Goal: Transaction & Acquisition: Purchase product/service

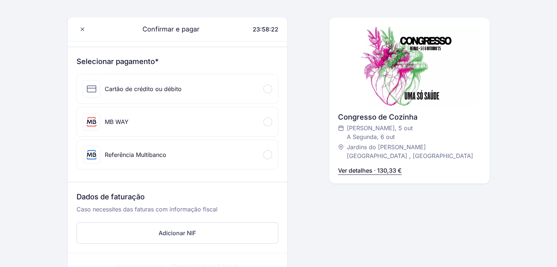
scroll to position [73, 0]
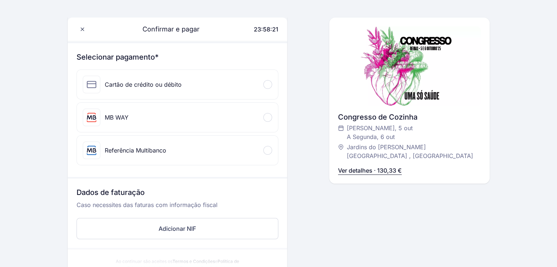
click at [131, 88] on div "Cartão de crédito ou débito" at bounding box center [143, 84] width 77 height 9
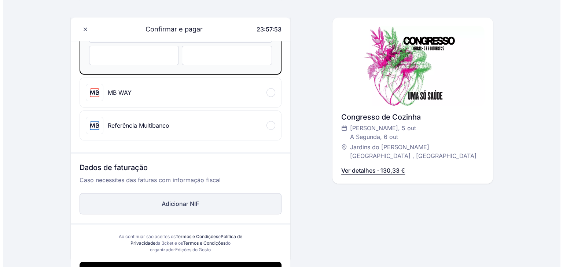
scroll to position [183, 0]
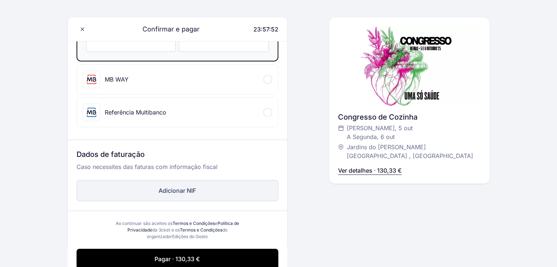
click at [211, 186] on button "Adicionar NIF" at bounding box center [178, 190] width 202 height 21
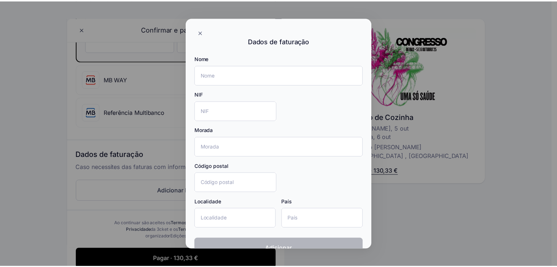
scroll to position [36, 0]
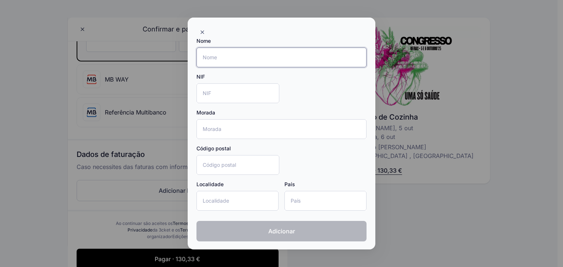
click at [232, 63] on input "Nome" at bounding box center [281, 58] width 170 height 20
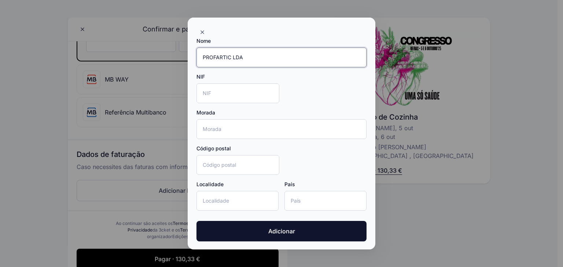
type input "PROFARTIC LDA"
click at [231, 92] on input "NIF" at bounding box center [237, 94] width 83 height 20
paste input "513122982"
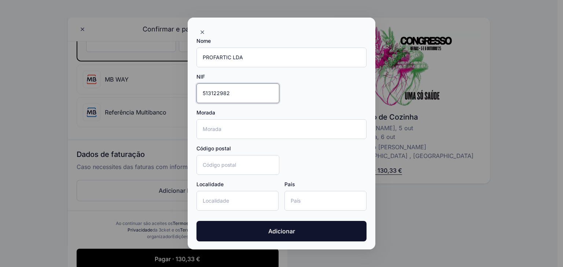
type input "513122982"
click at [227, 132] on input "Morada" at bounding box center [281, 129] width 170 height 20
type input "[STREET_ADDRESS]"
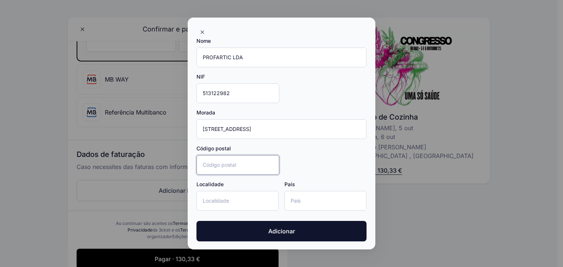
type input "4705-002"
type input "Braga"
type input "[GEOGRAPHIC_DATA]"
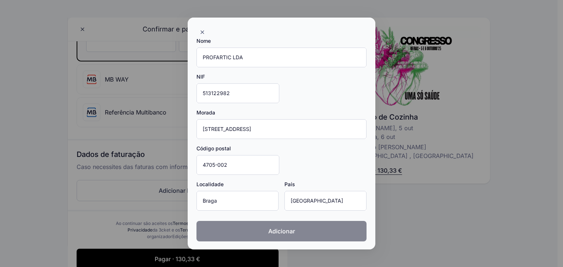
click at [284, 229] on span "Adicionar" at bounding box center [281, 231] width 27 height 9
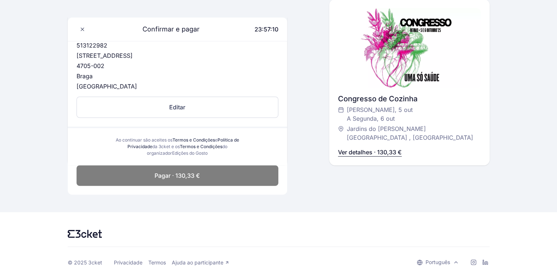
scroll to position [293, 0]
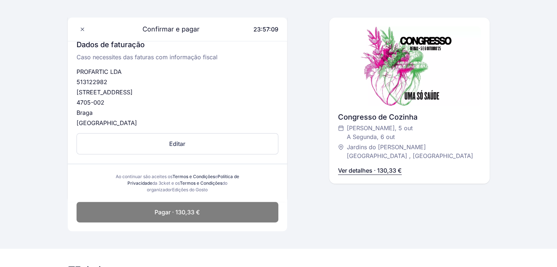
click at [211, 211] on button "Pagar · 130,33 €" at bounding box center [178, 212] width 202 height 21
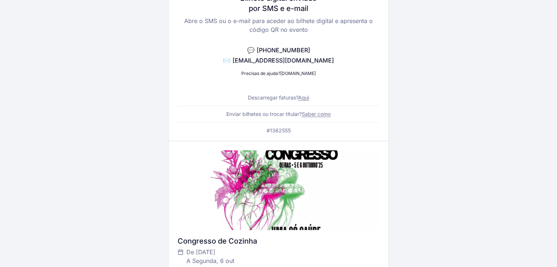
scroll to position [110, 0]
